Goal: Transaction & Acquisition: Purchase product/service

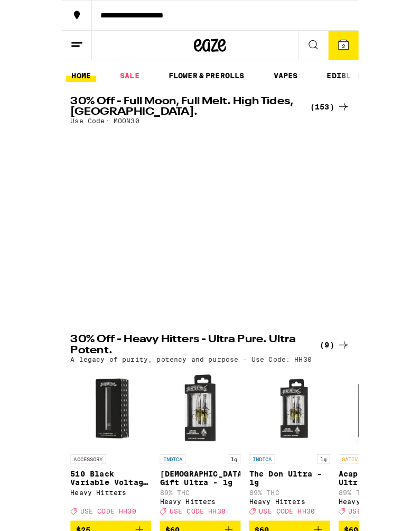
scroll to position [0, 13151]
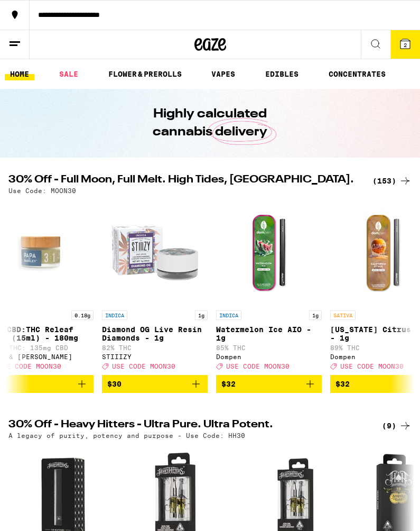
click at [401, 181] on icon at bounding box center [405, 180] width 13 height 13
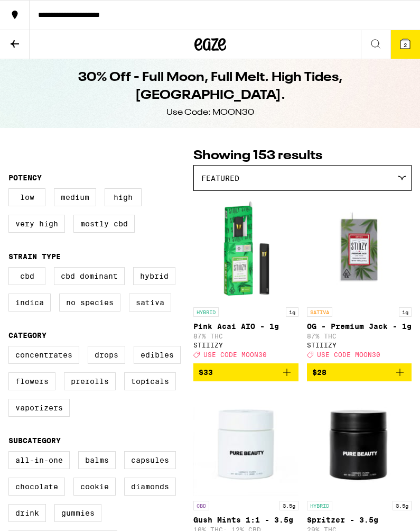
click at [412, 45] on button "2" at bounding box center [406, 44] width 30 height 29
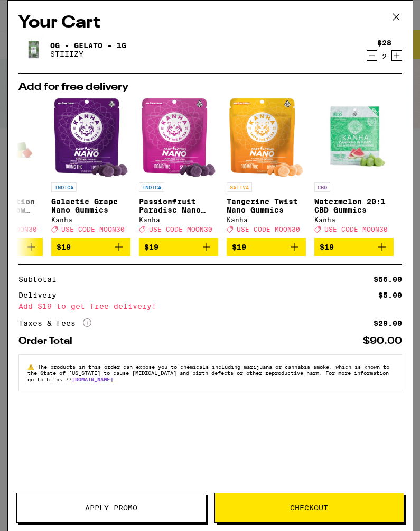
scroll to position [0, 494]
click at [403, 19] on icon at bounding box center [397, 17] width 16 height 16
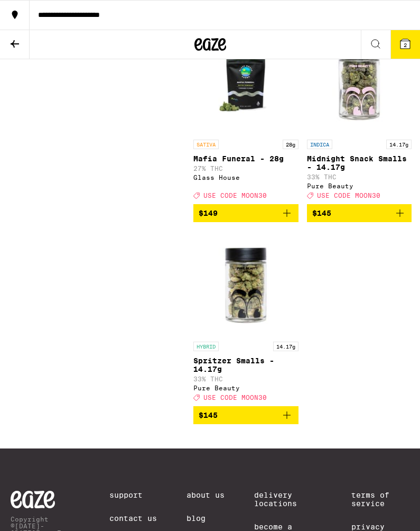
scroll to position [15220, 0]
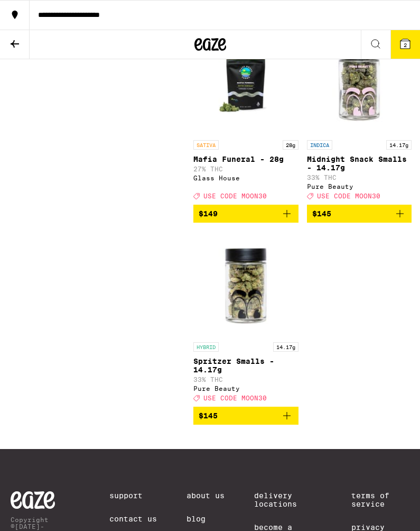
click at [412, 44] on button "2" at bounding box center [406, 44] width 30 height 29
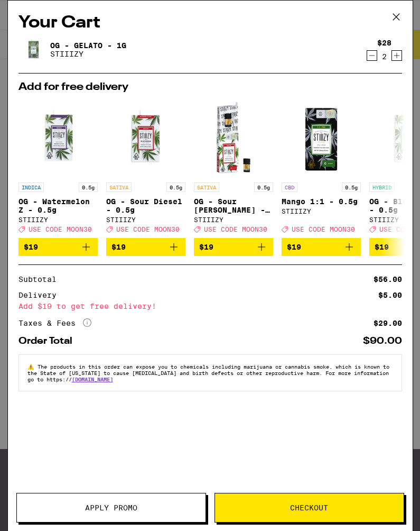
click at [121, 510] on span "Apply Promo" at bounding box center [111, 507] width 52 height 7
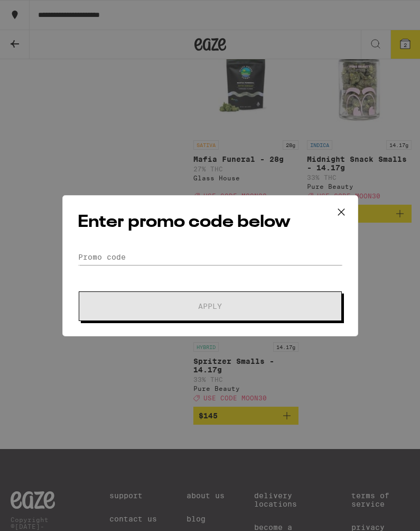
click at [261, 245] on div "Enter promo code below Promo Code Apply" at bounding box center [210, 265] width 296 height 141
click at [267, 259] on input "Promo Code" at bounding box center [210, 257] width 265 height 16
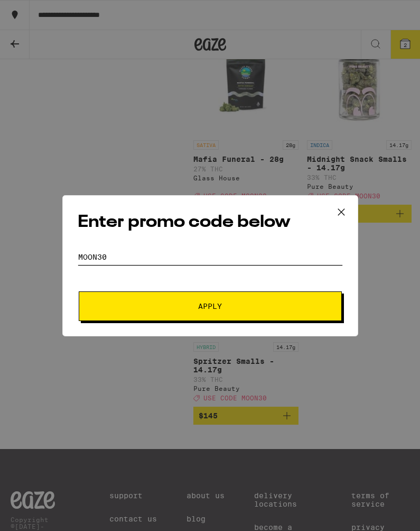
type input "Moon30"
click at [253, 307] on span "Apply" at bounding box center [210, 305] width 190 height 7
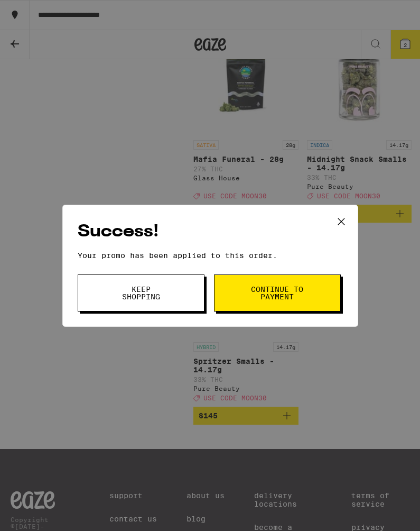
click at [344, 218] on icon at bounding box center [341, 221] width 6 height 6
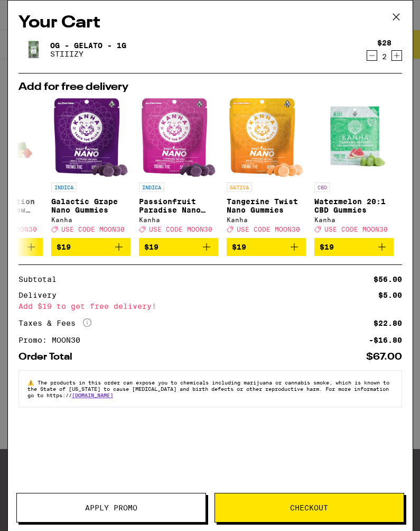
scroll to position [0, 494]
click at [401, 19] on icon at bounding box center [397, 17] width 16 height 16
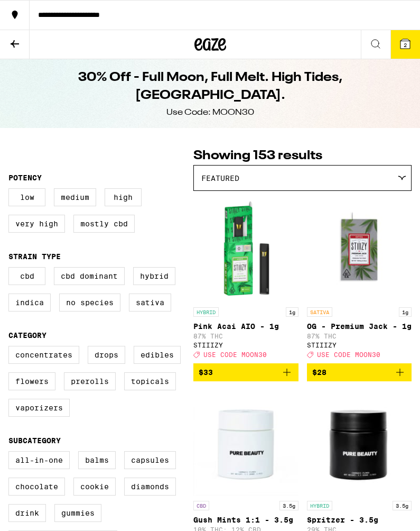
click at [11, 45] on icon at bounding box center [14, 44] width 13 height 13
